Goal: Information Seeking & Learning: Learn about a topic

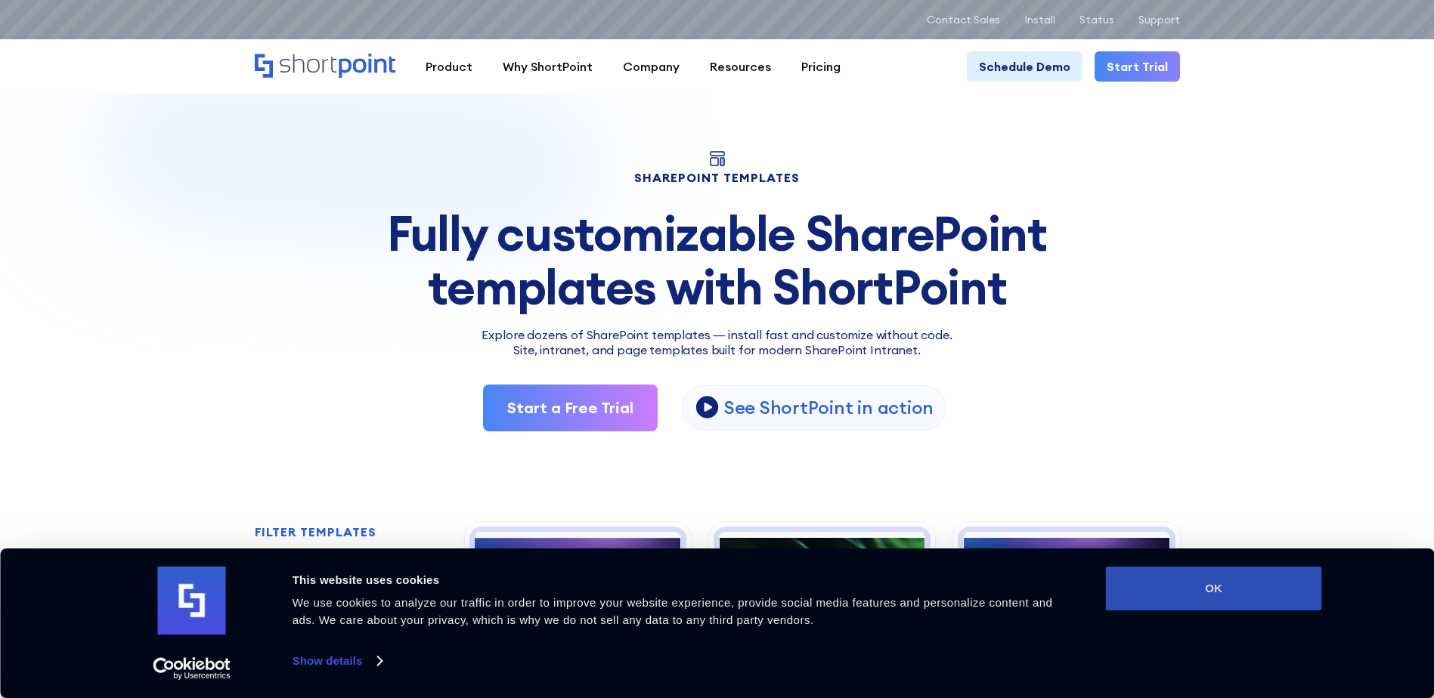
click at [1231, 584] on button "OK" at bounding box center [1214, 589] width 216 height 44
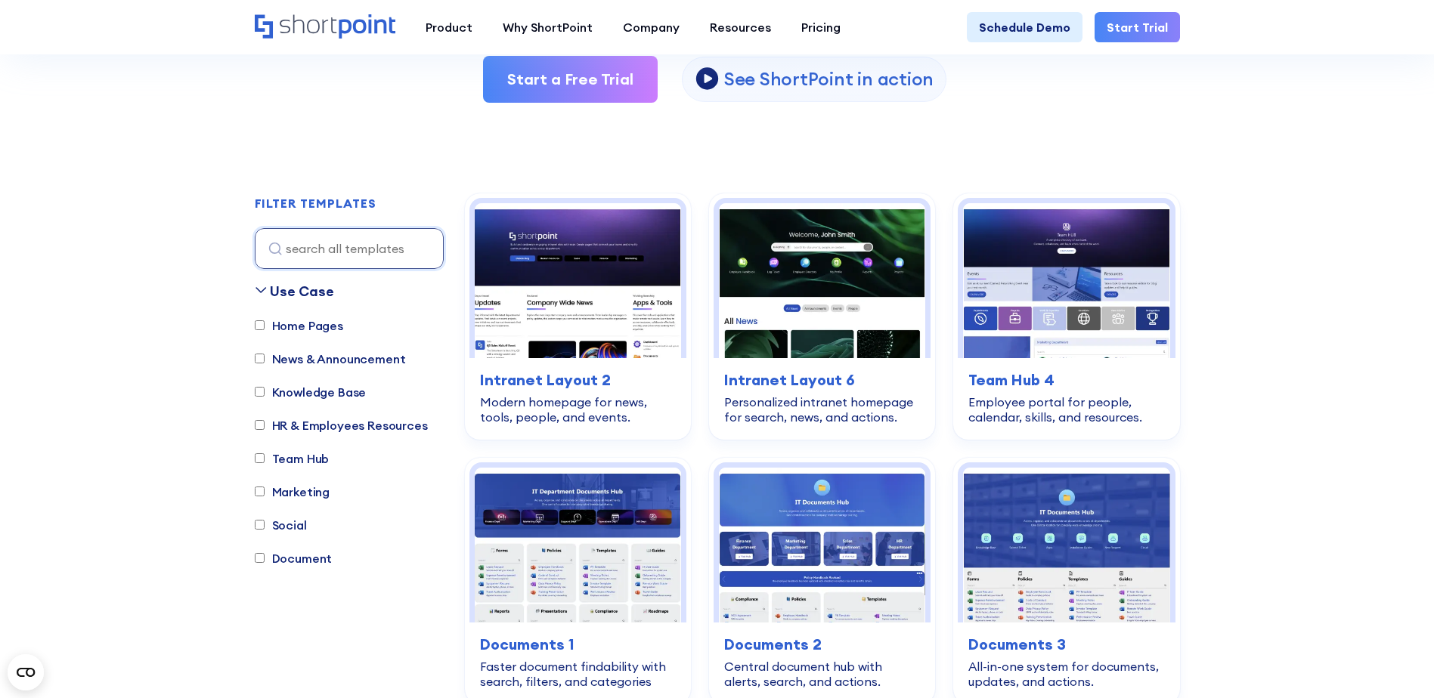
scroll to position [405, 0]
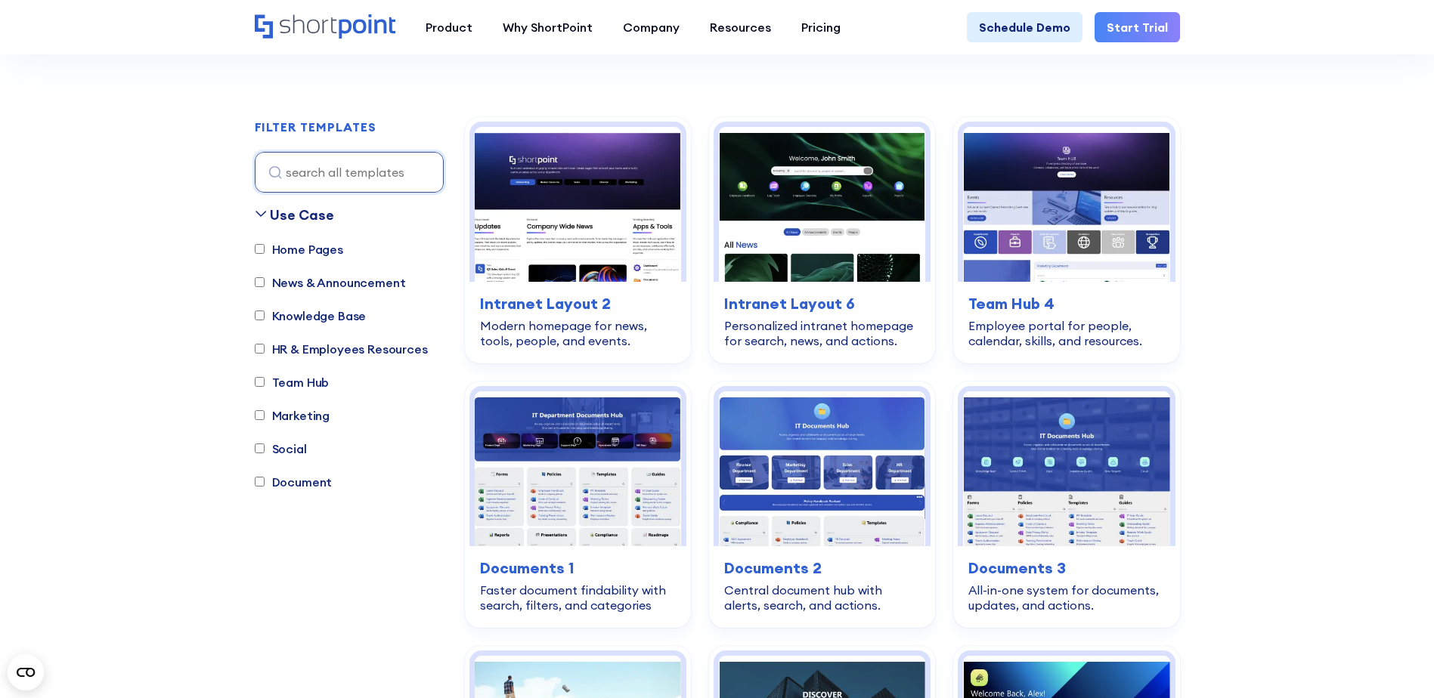
click at [283, 484] on label "Document" at bounding box center [294, 482] width 78 height 18
click at [265, 484] on input "Document" at bounding box center [260, 482] width 10 height 10
checkbox input "true"
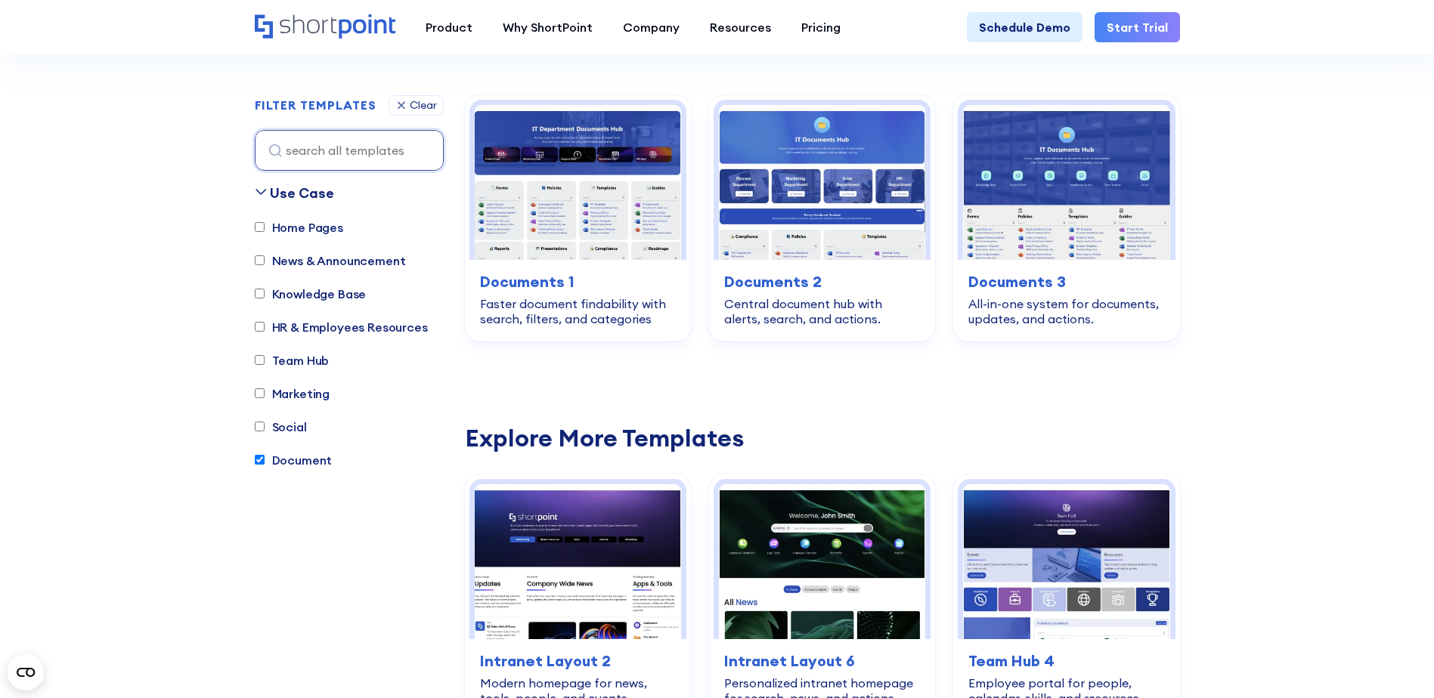
scroll to position [447, 0]
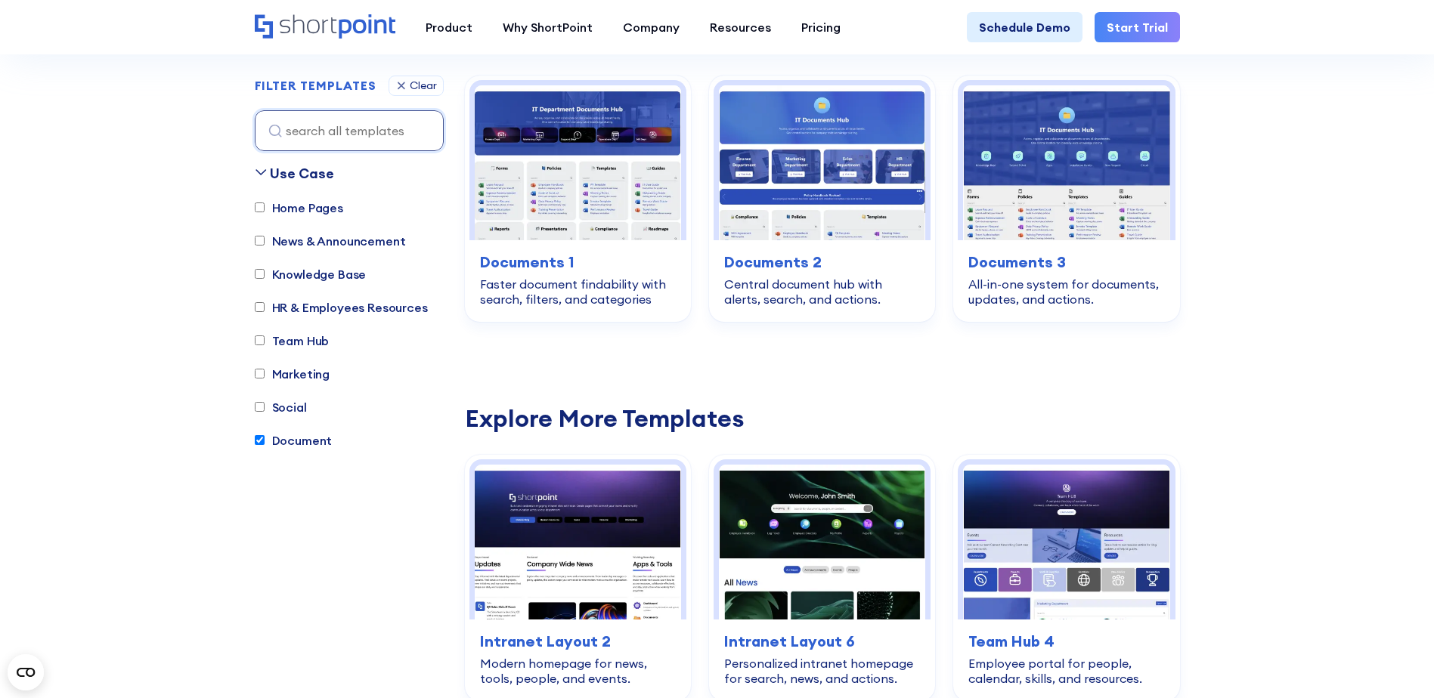
click at [300, 209] on label "Home Pages" at bounding box center [299, 208] width 88 height 18
click at [265, 209] on input "Home Pages" at bounding box center [260, 208] width 10 height 10
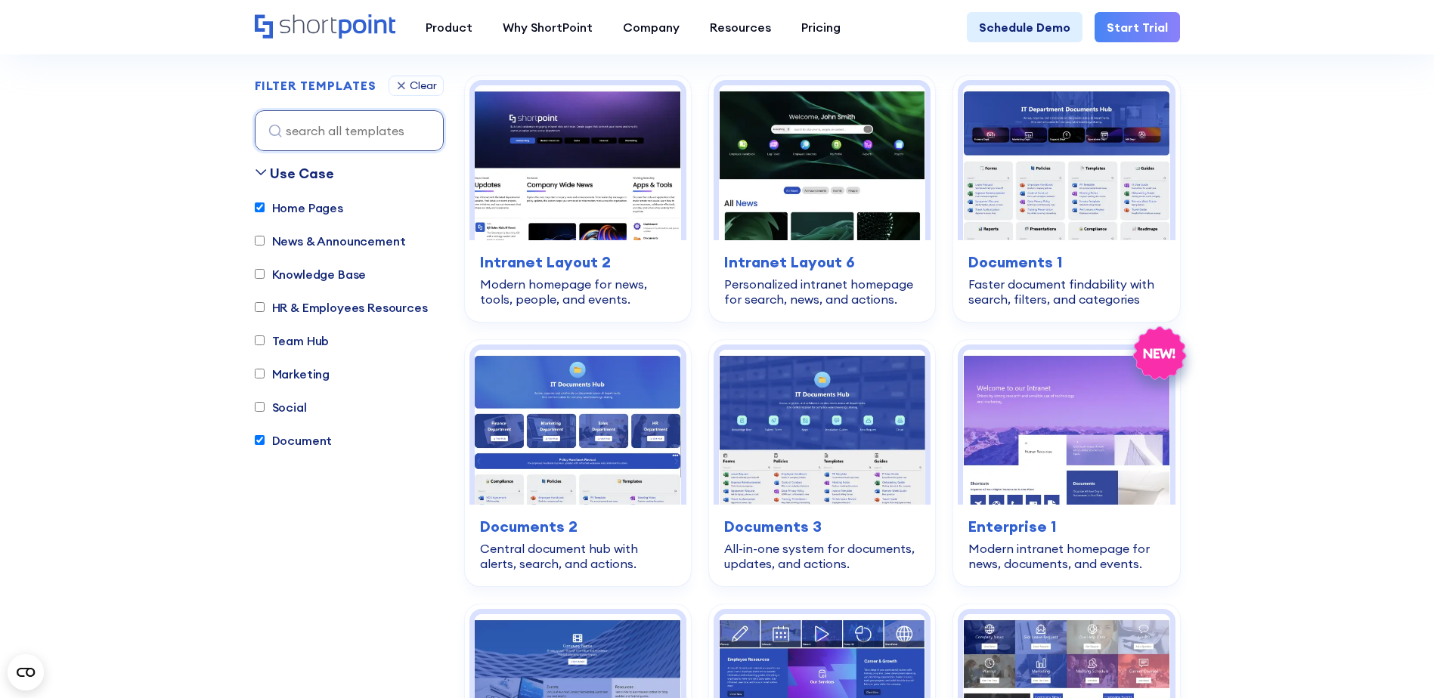
click at [296, 181] on div "Use Case" at bounding box center [302, 173] width 64 height 20
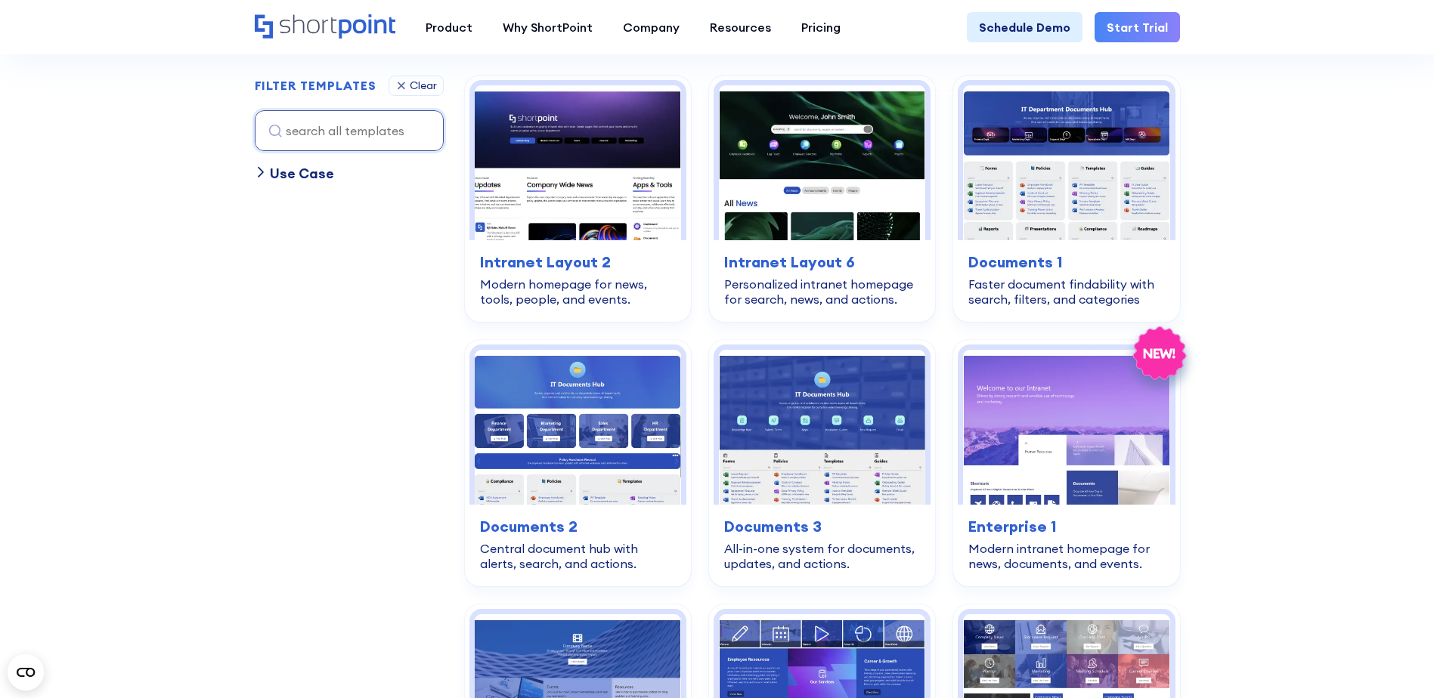
click at [296, 175] on div "Use Case" at bounding box center [302, 173] width 64 height 20
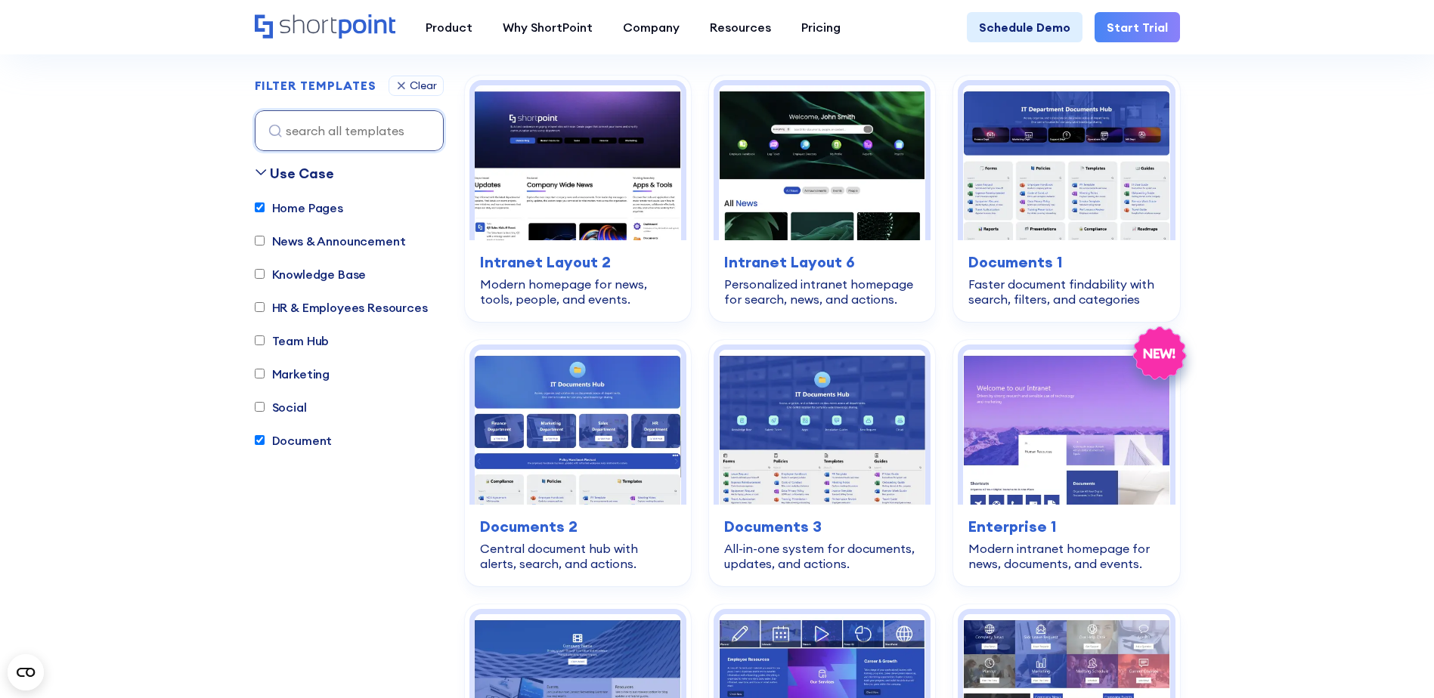
click at [255, 215] on label "Home Pages" at bounding box center [299, 208] width 88 height 18
click at [255, 213] on input "Home Pages" at bounding box center [260, 208] width 10 height 10
checkbox input "false"
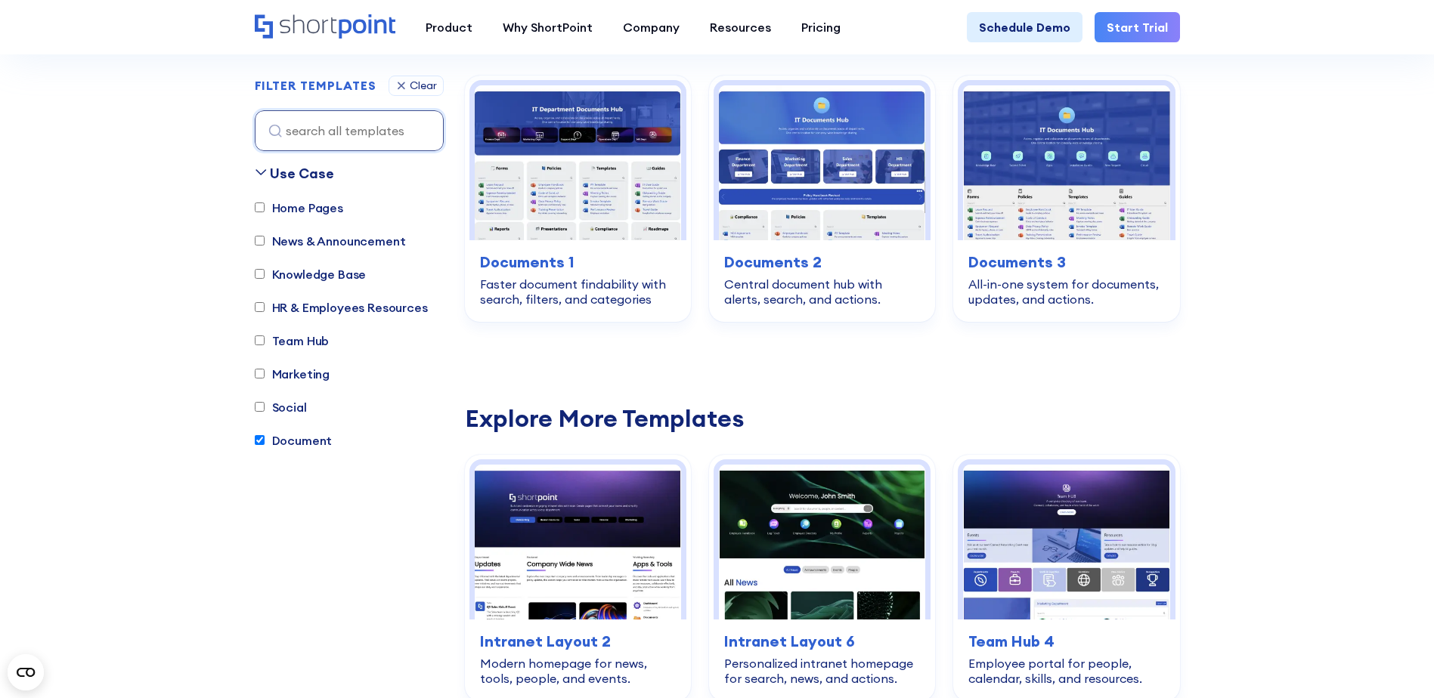
click at [258, 443] on input "Document" at bounding box center [260, 441] width 10 height 10
checkbox input "false"
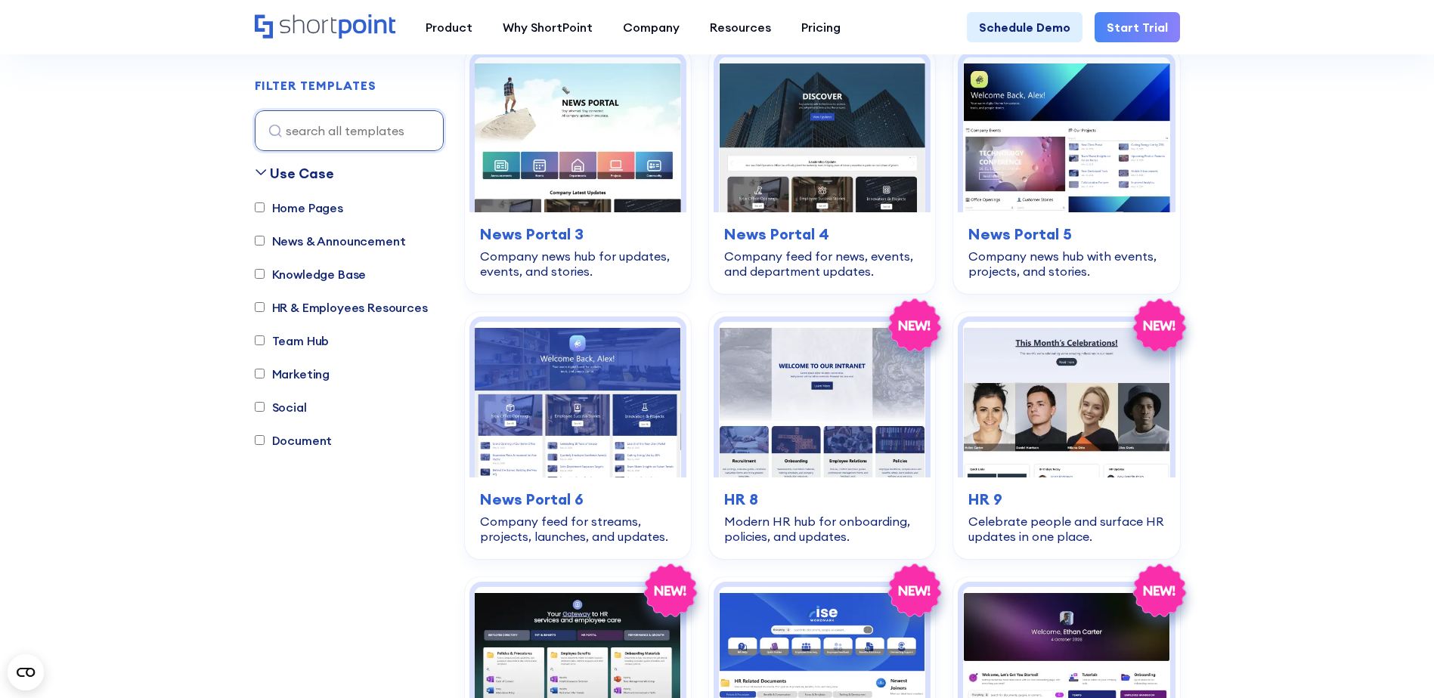
scroll to position [521, 0]
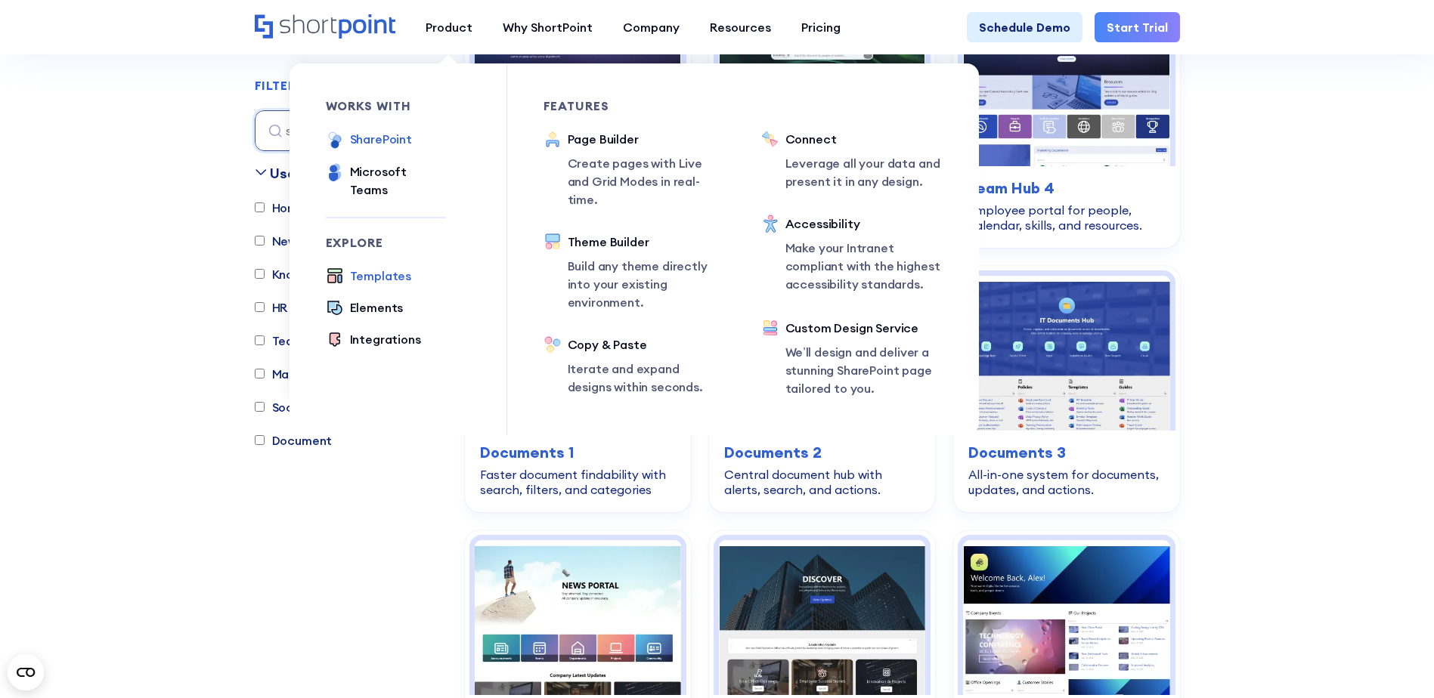
click at [377, 139] on div "SharePoint" at bounding box center [381, 139] width 62 height 18
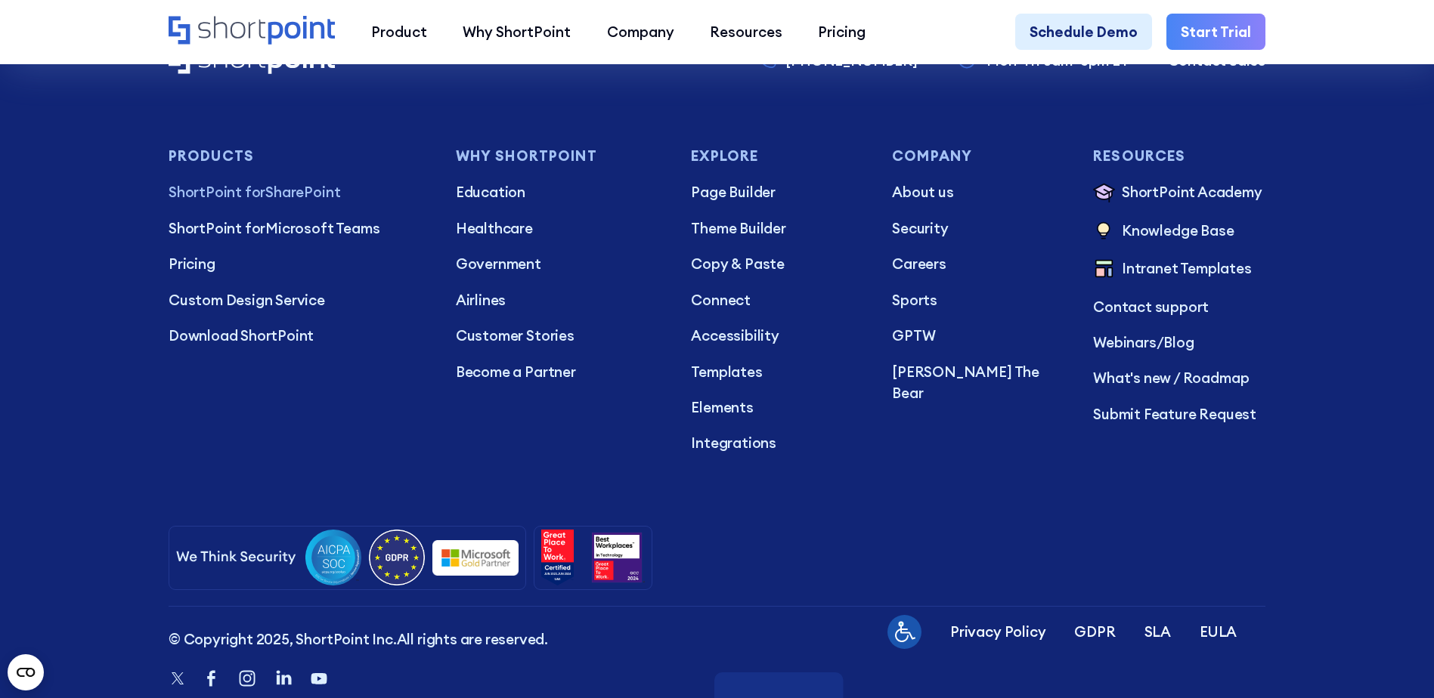
scroll to position [3863, 0]
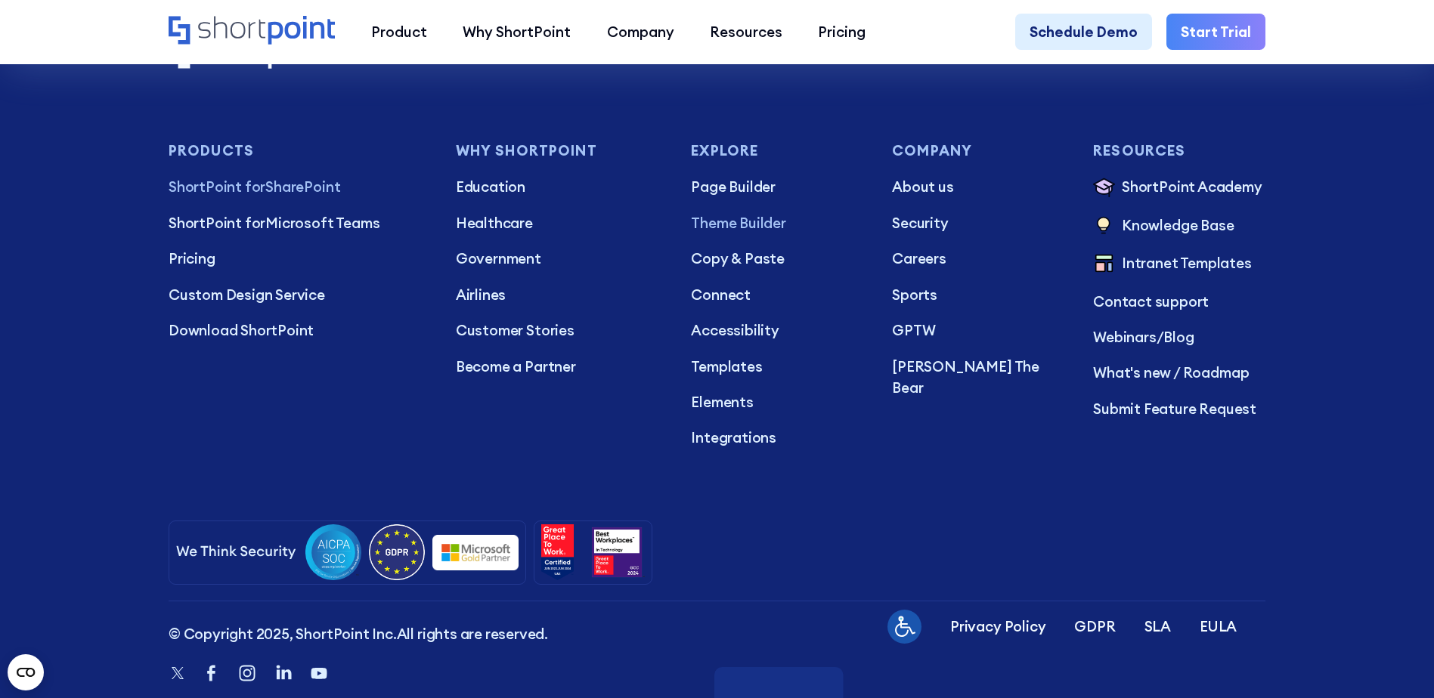
click at [764, 234] on p "Theme Builder" at bounding box center [777, 222] width 172 height 21
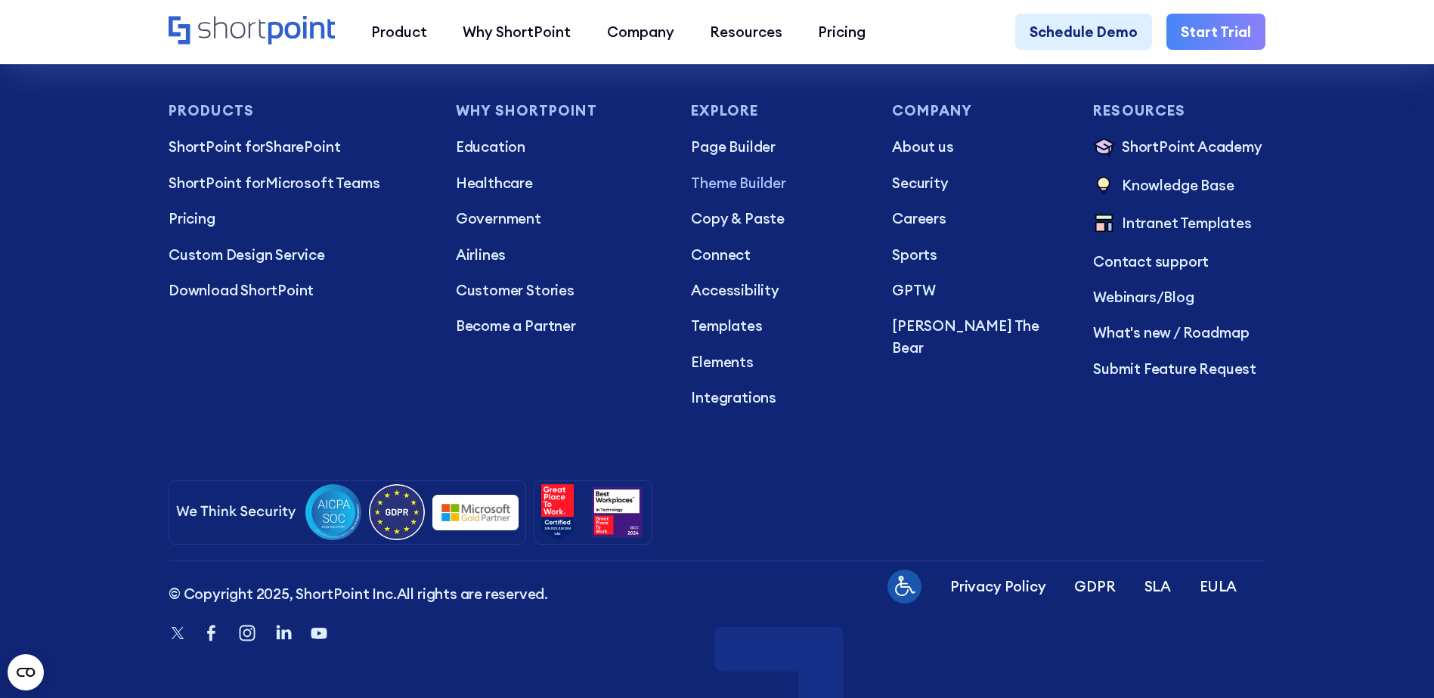
scroll to position [9186, 0]
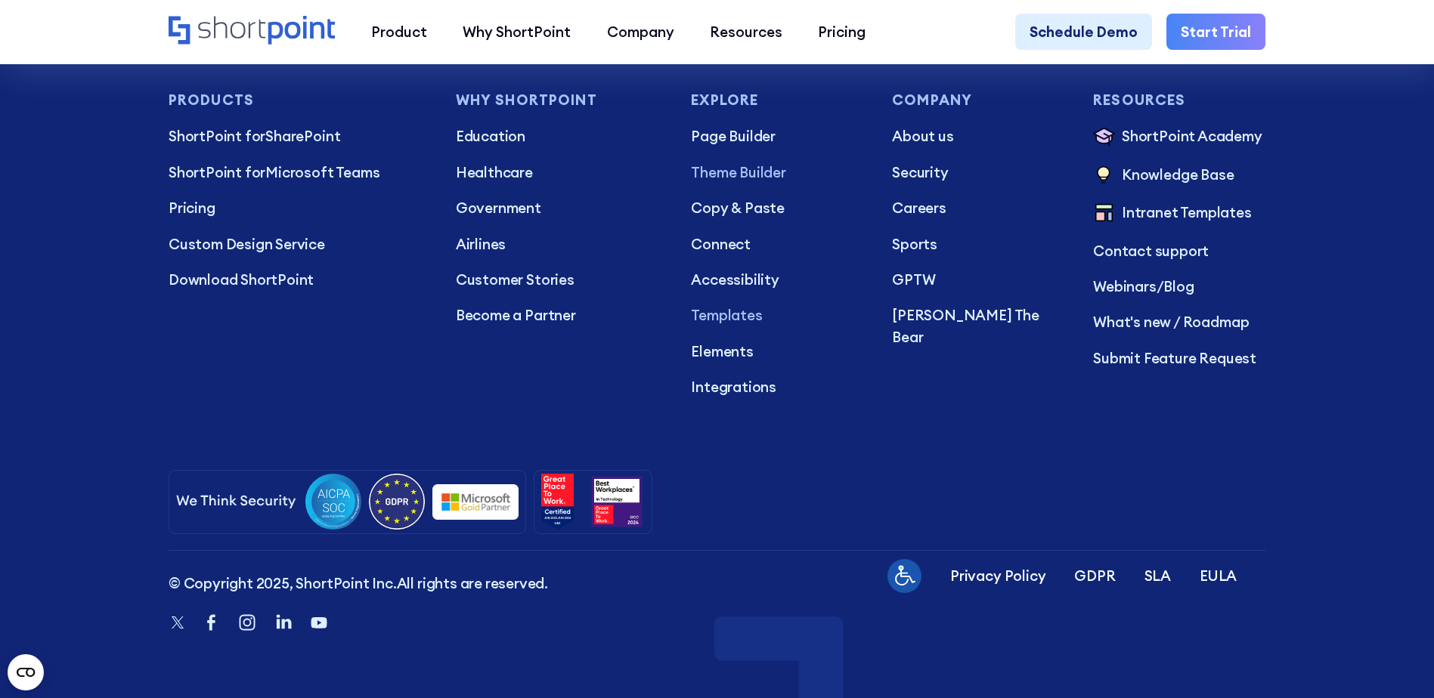
click at [733, 316] on p "Templates" at bounding box center [777, 315] width 172 height 21
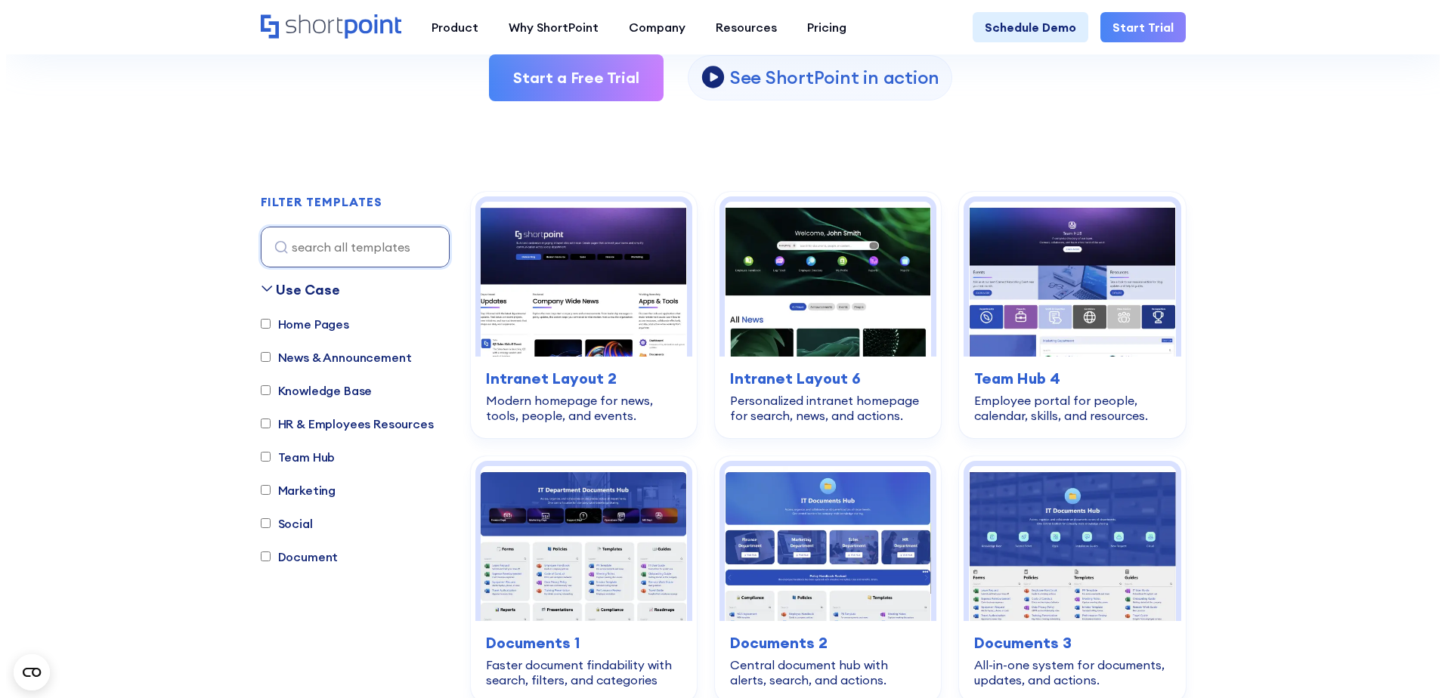
scroll to position [339, 0]
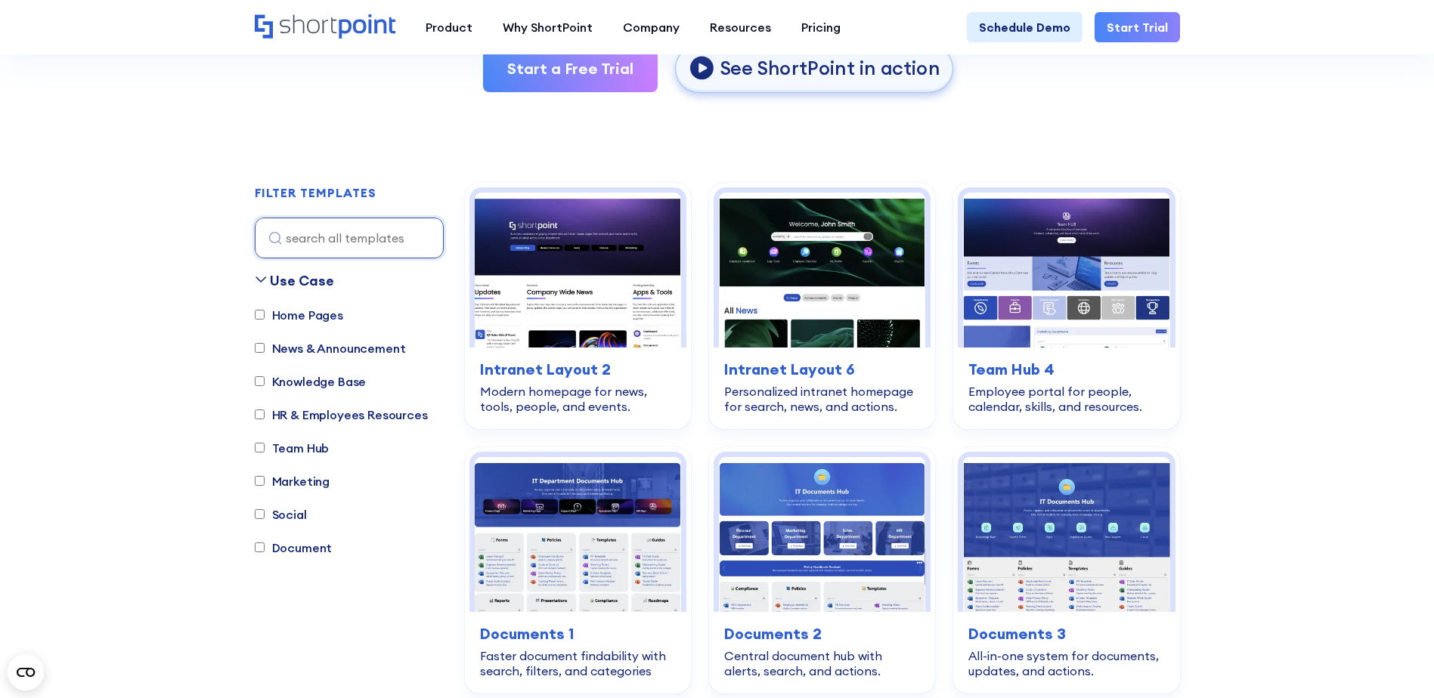
click at [819, 83] on link "See ShortPoint in action" at bounding box center [814, 69] width 278 height 48
